Goal: Obtain resource: Download file/media

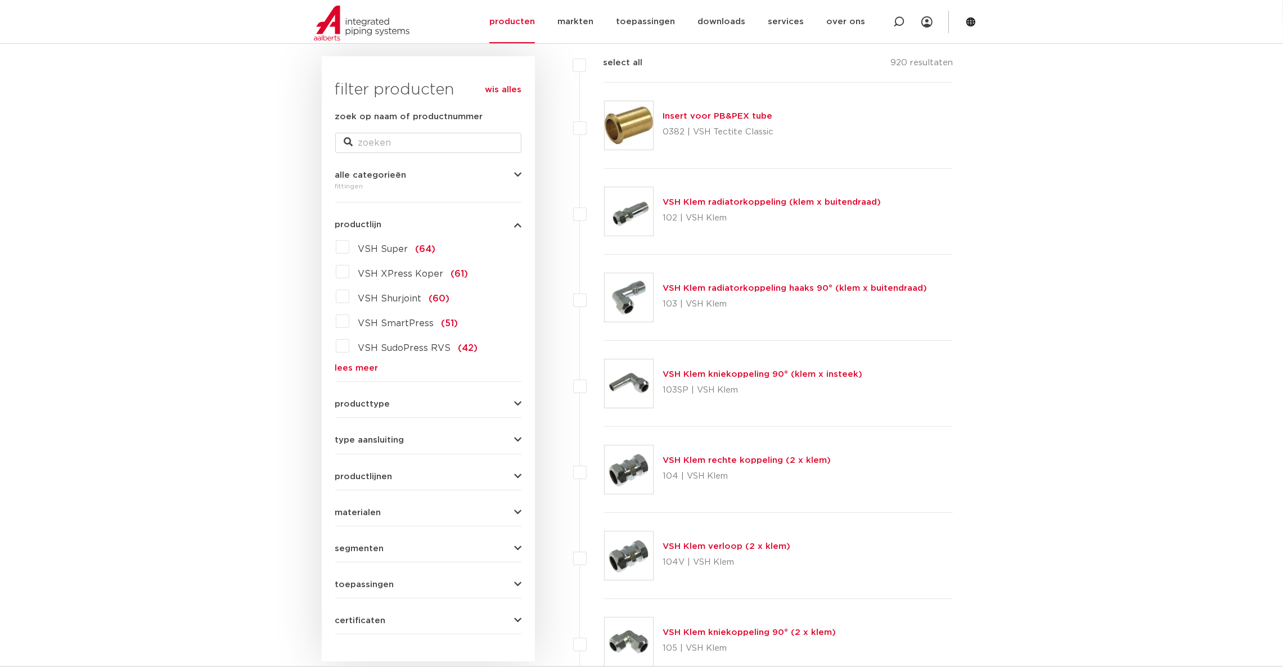
scroll to position [162, 0]
click at [349, 290] on label "VSH Shurjoint (60)" at bounding box center [399, 295] width 101 height 18
click at [0, 0] on input "VSH Shurjoint (60)" at bounding box center [0, 0] width 0 height 0
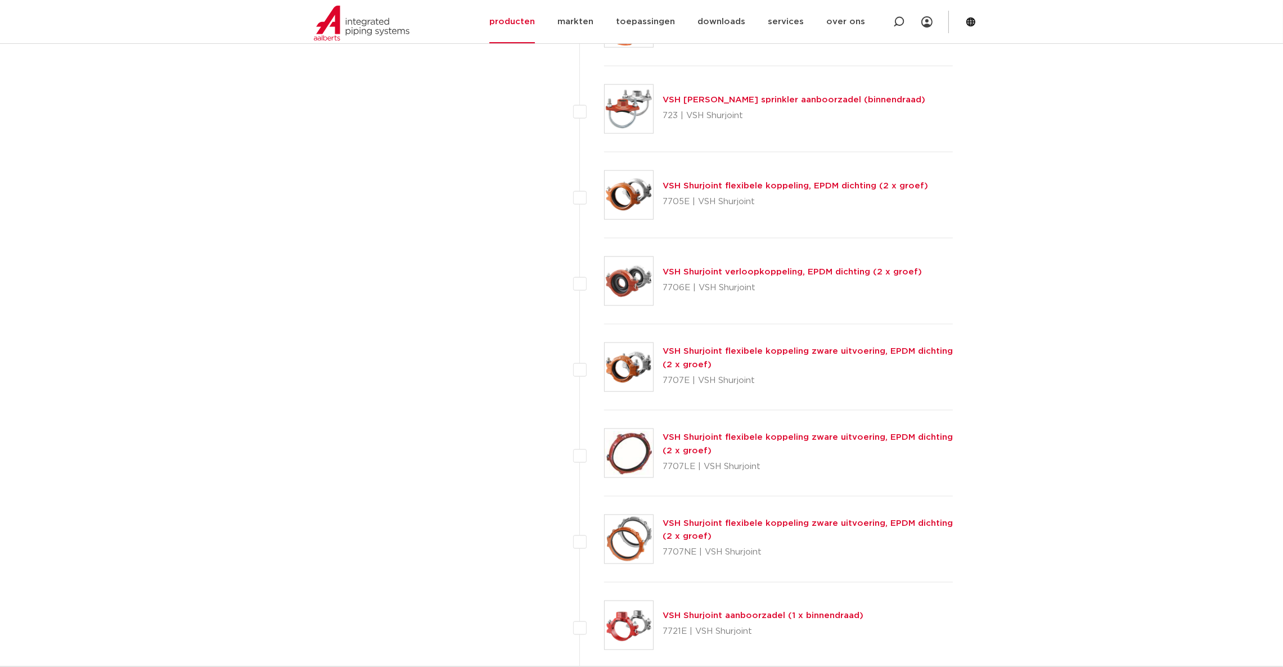
scroll to position [2674, 0]
click at [784, 188] on link "VSH Shurjoint flexibele koppeling, EPDM dichting (2 x groef)" at bounding box center [796, 185] width 266 height 8
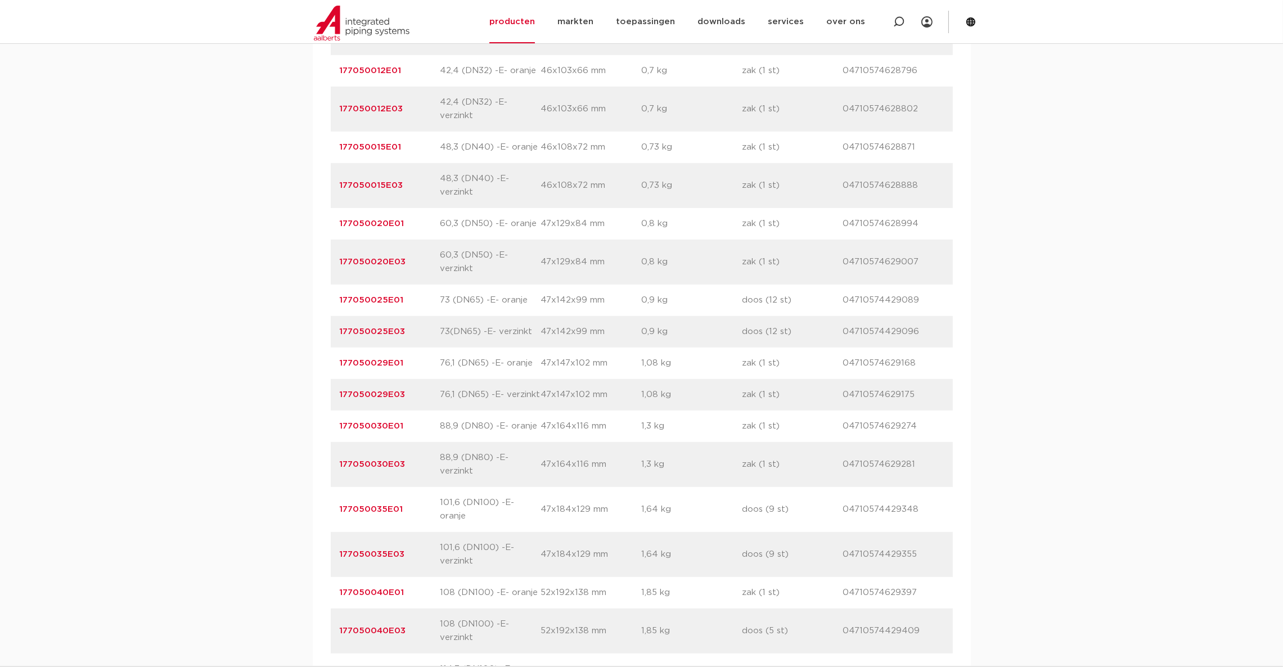
scroll to position [971, 0]
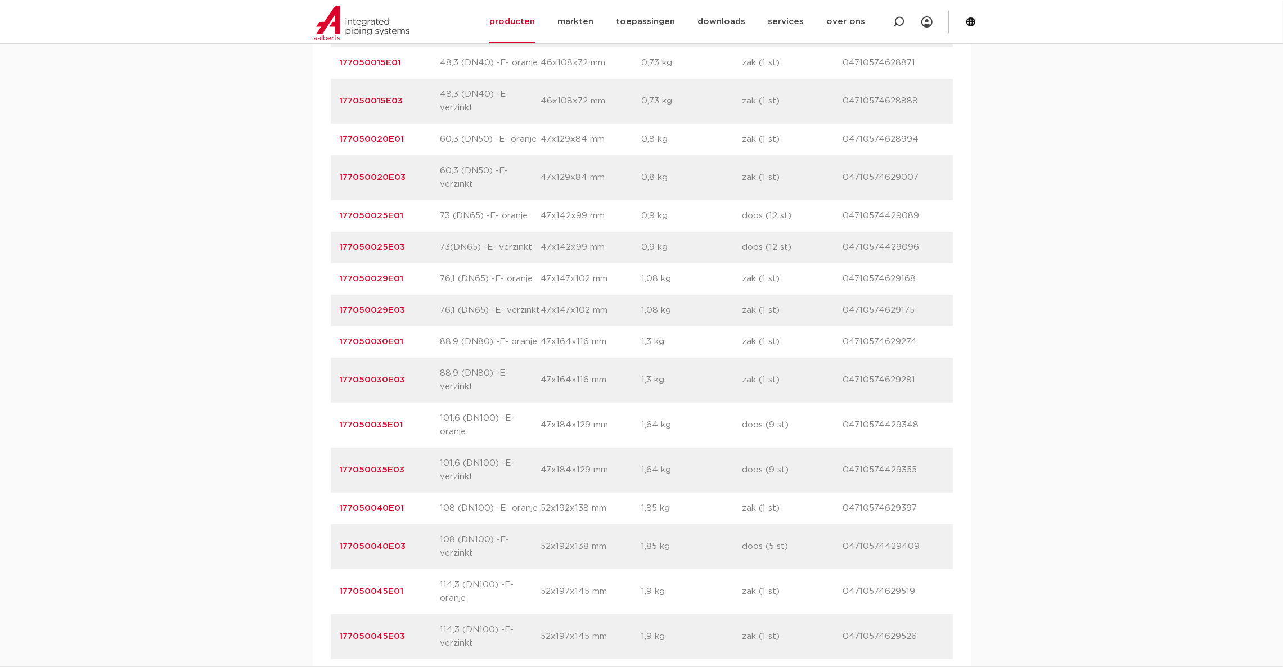
drag, startPoint x: 336, startPoint y: 338, endPoint x: 407, endPoint y: 337, distance: 70.3
click at [407, 337] on div "artikelnummer 177050030E01 afmeting 88,9 (DN80) -E- oranje [GEOGRAPHIC_DATA] 47…" at bounding box center [642, 342] width 622 height 32
copy link "177050030E01"
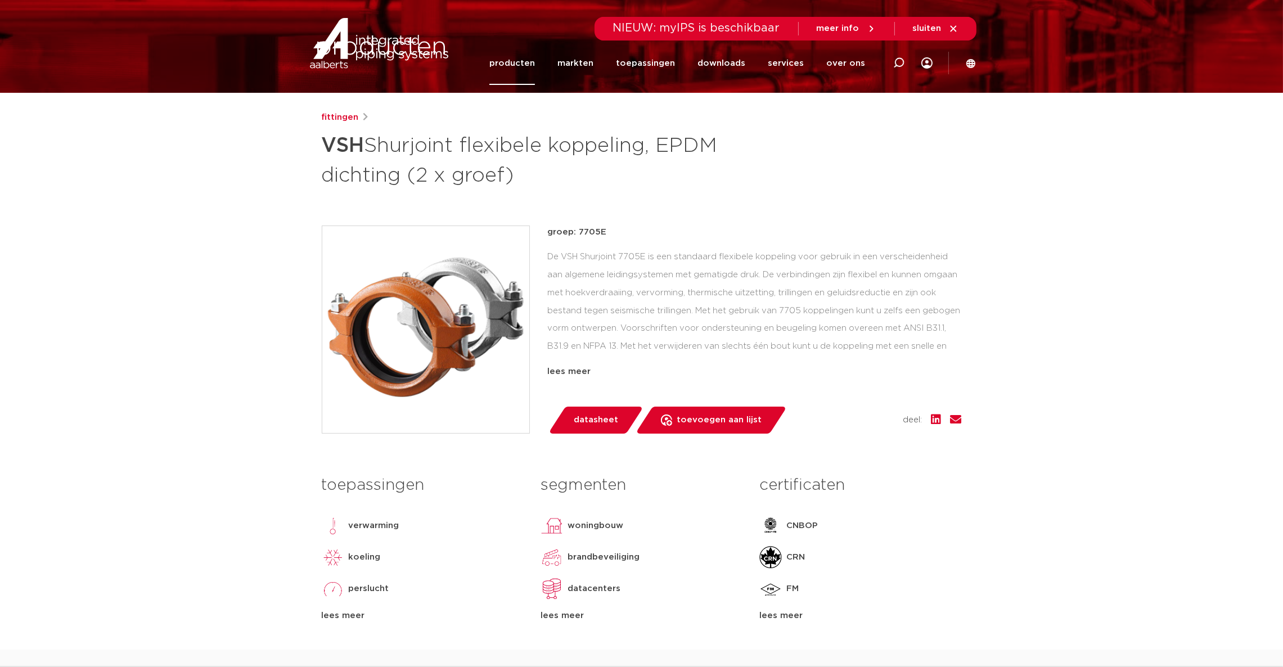
scroll to position [0, 0]
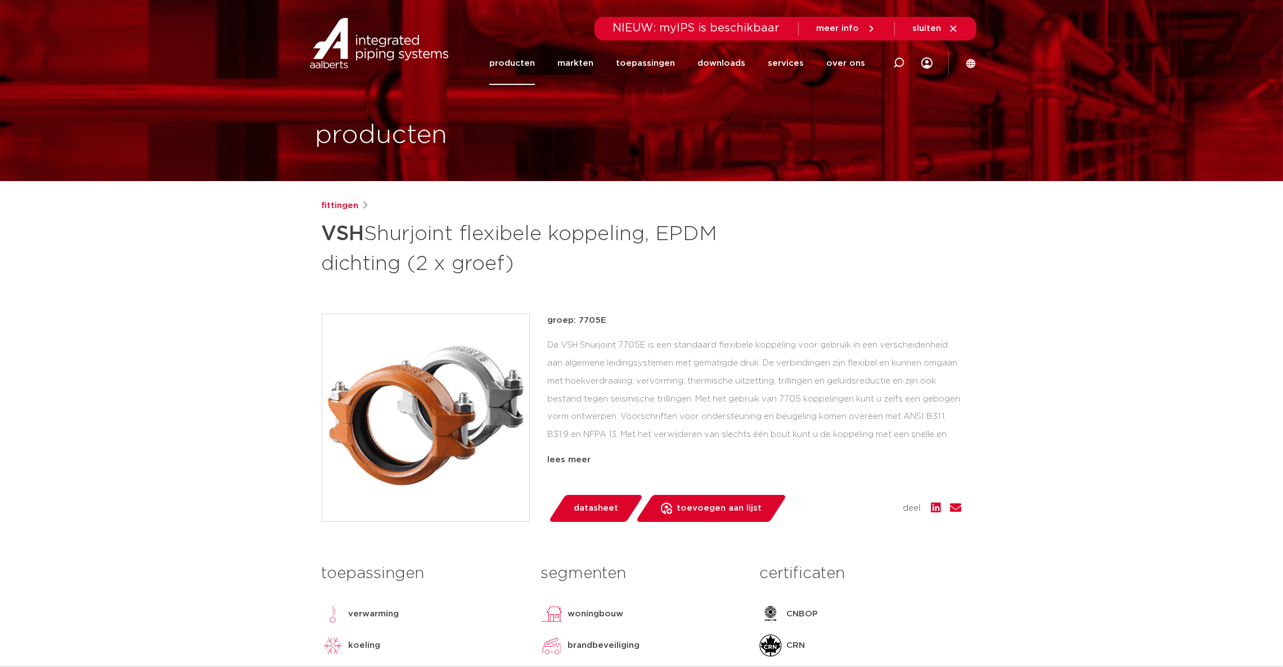
click at [588, 498] on link "datasheet" at bounding box center [596, 508] width 96 height 27
